Goal: Navigation & Orientation: Find specific page/section

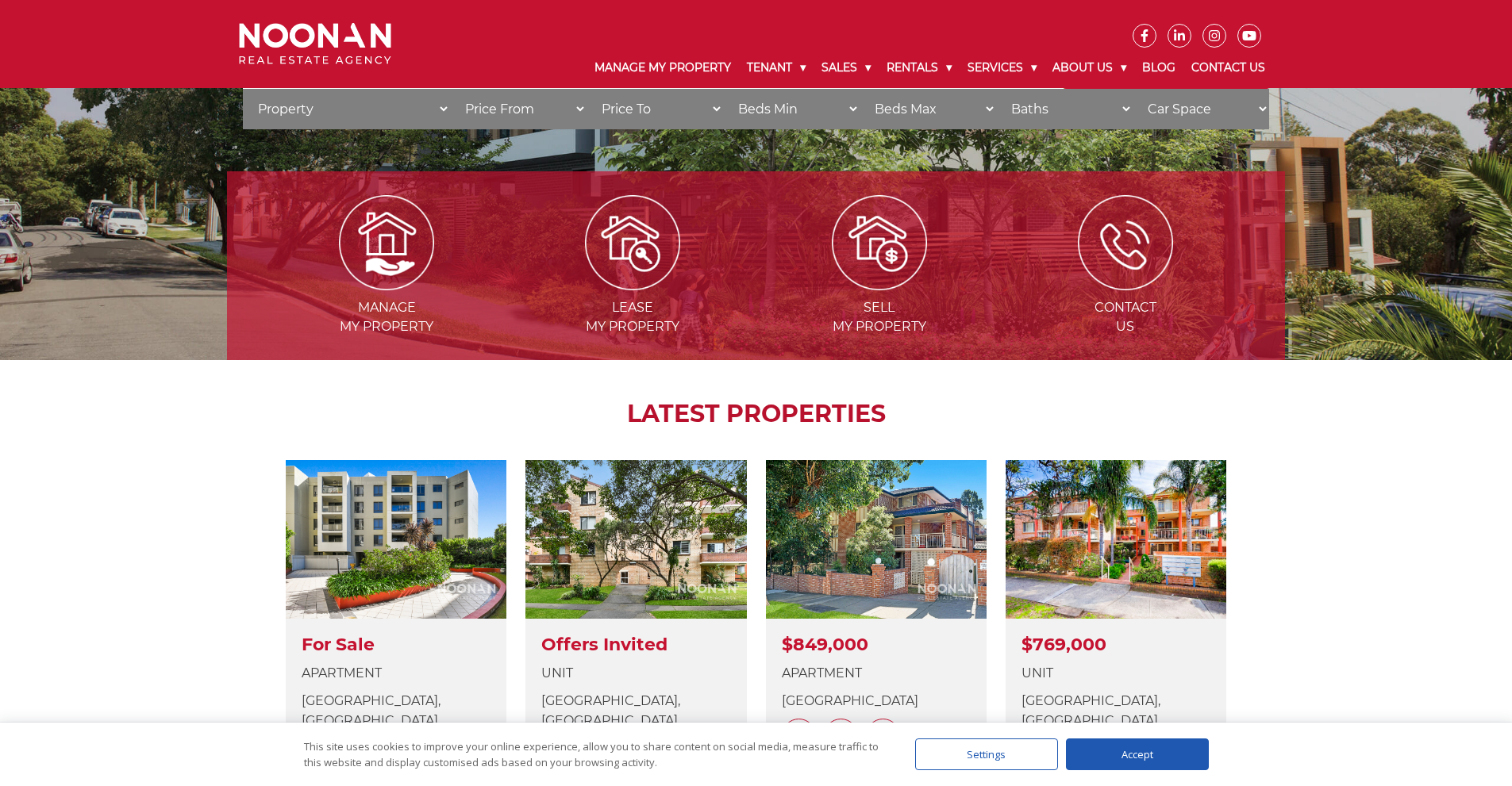
scroll to position [158, 0]
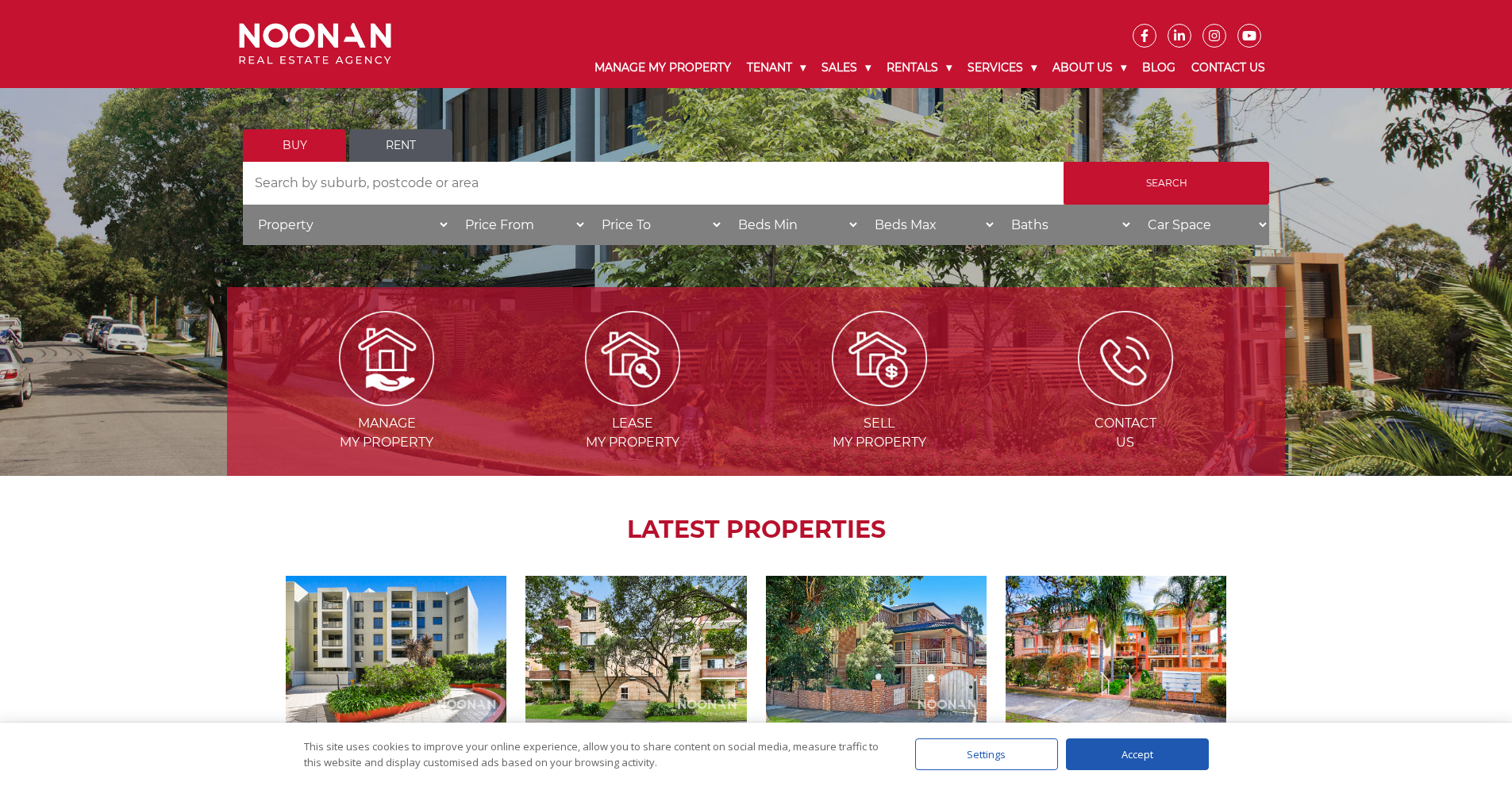
click at [387, 139] on link "Rent" at bounding box center [400, 145] width 103 height 33
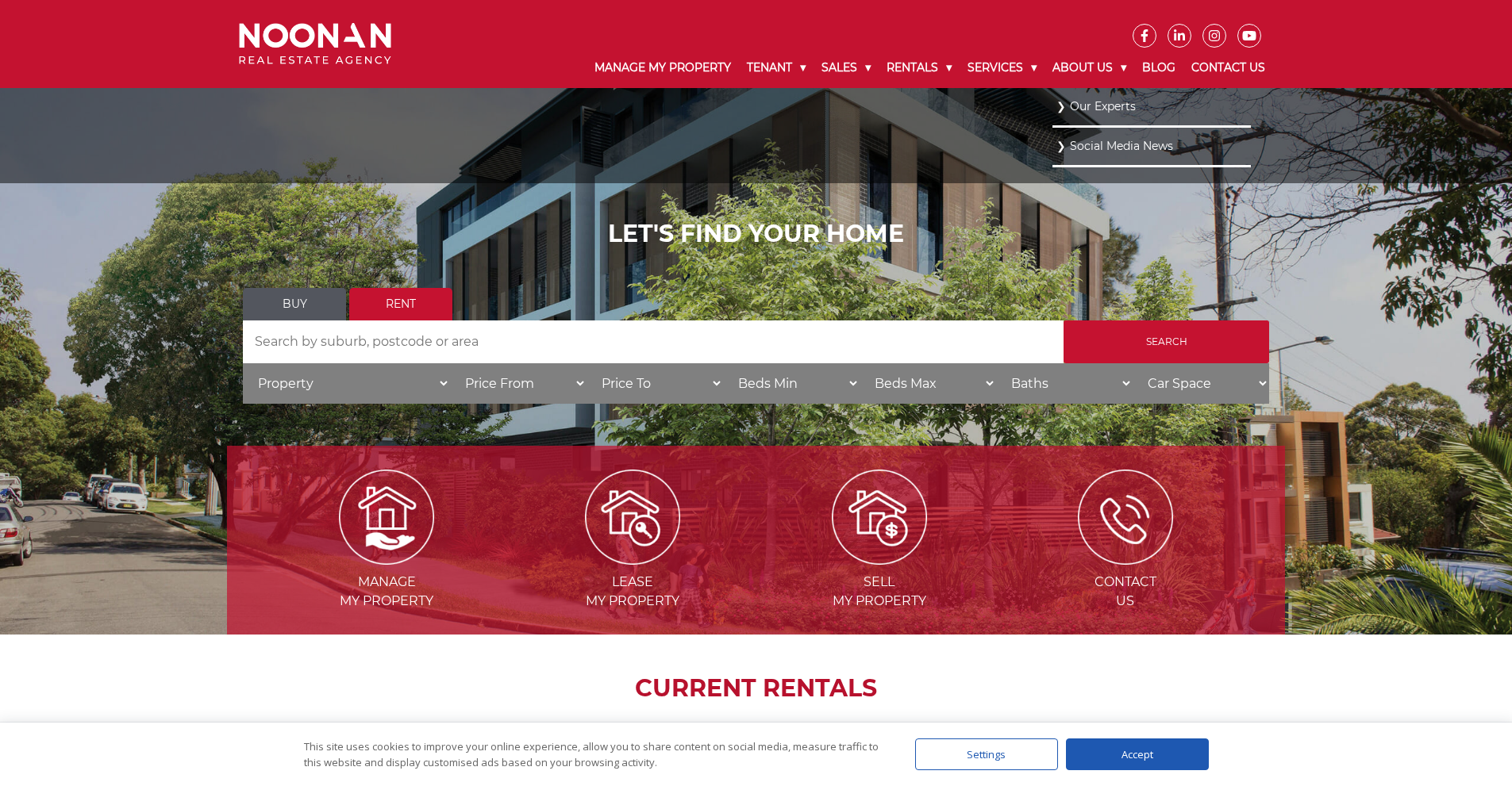
click at [1106, 107] on link "Our Experts" at bounding box center [1152, 106] width 191 height 22
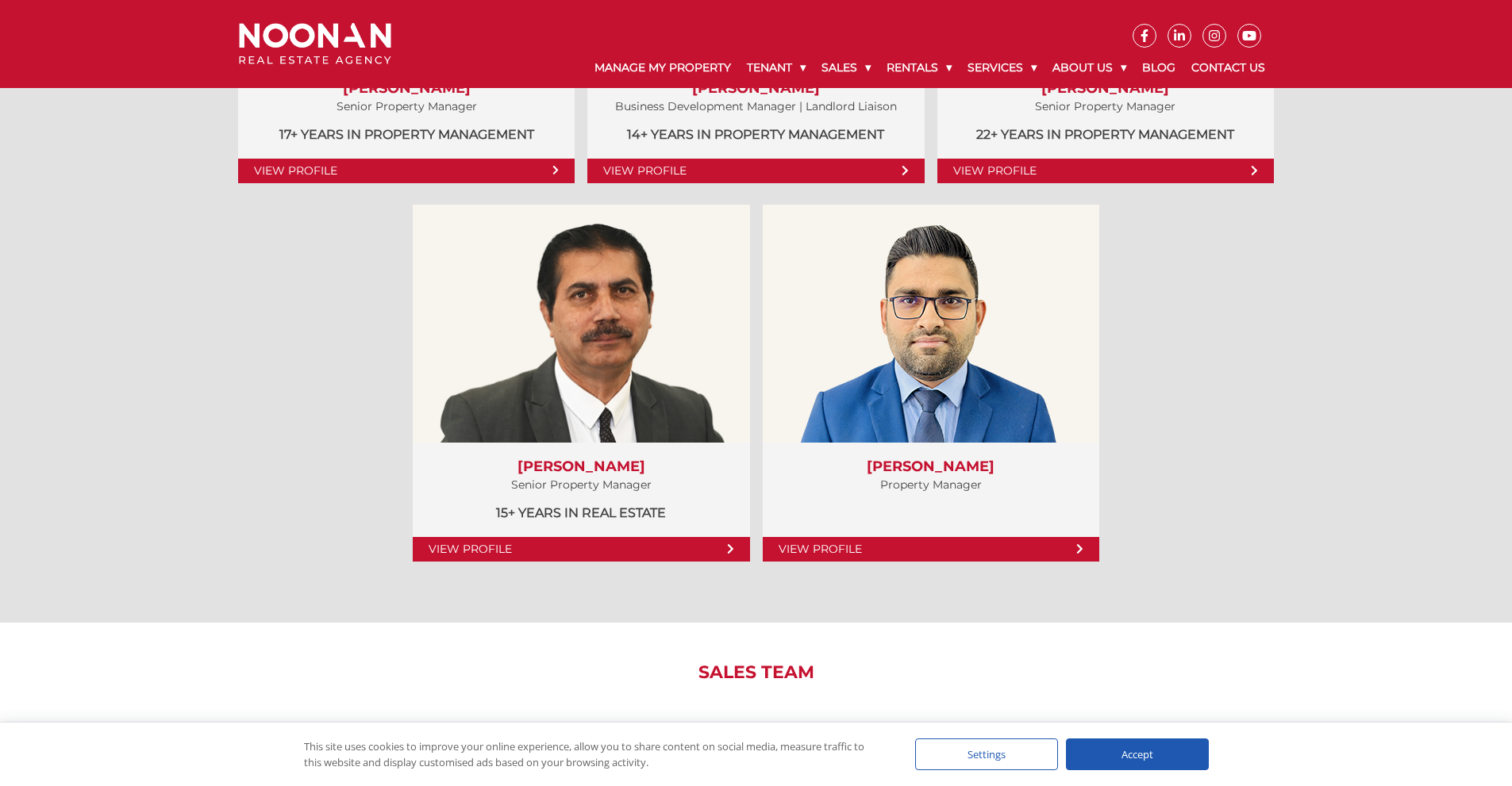
scroll to position [1111, 0]
